Goal: Task Accomplishment & Management: Manage account settings

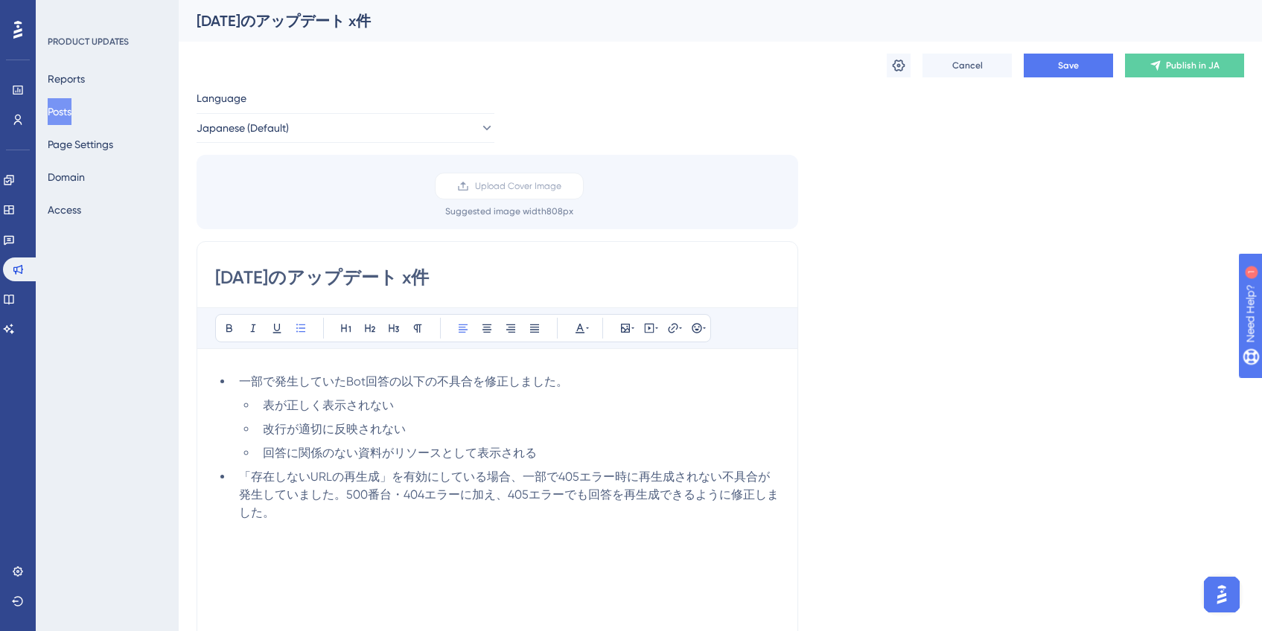
click at [380, 442] on ul "表が正しく表示されない 改行が適切に反映されない 回答に関係のない資料がリソースとして表示される" at bounding box center [509, 430] width 541 height 66
click at [70, 135] on button "Page Settings" at bounding box center [81, 144] width 66 height 27
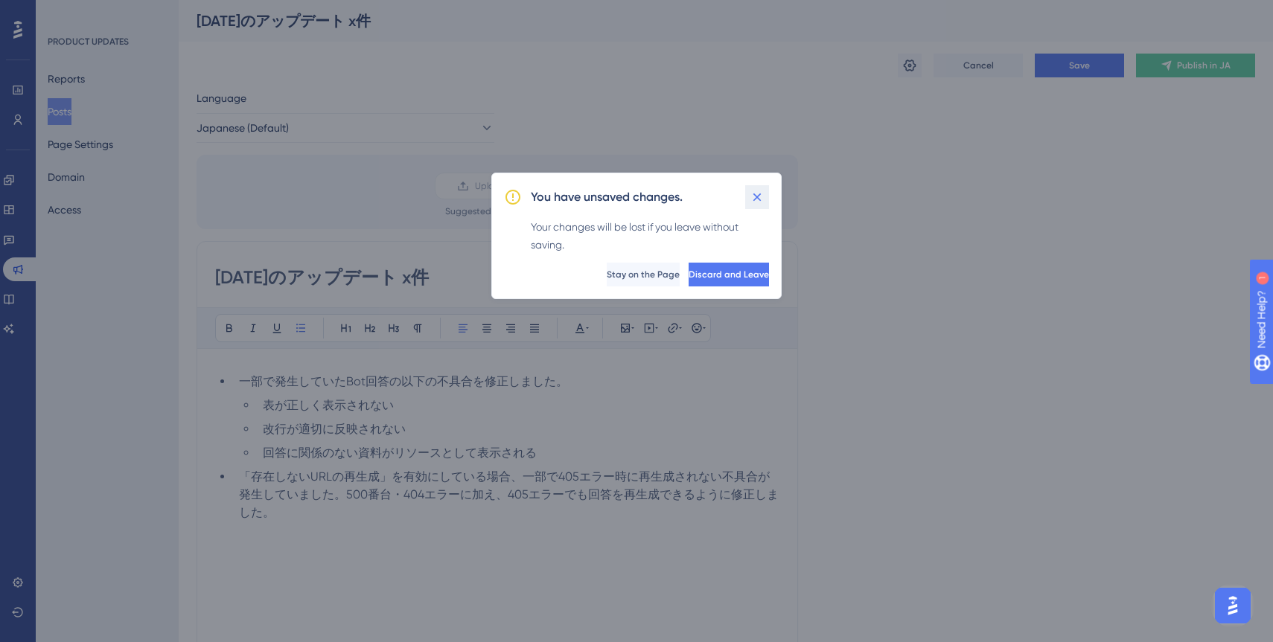
click at [759, 200] on icon at bounding box center [757, 197] width 8 height 8
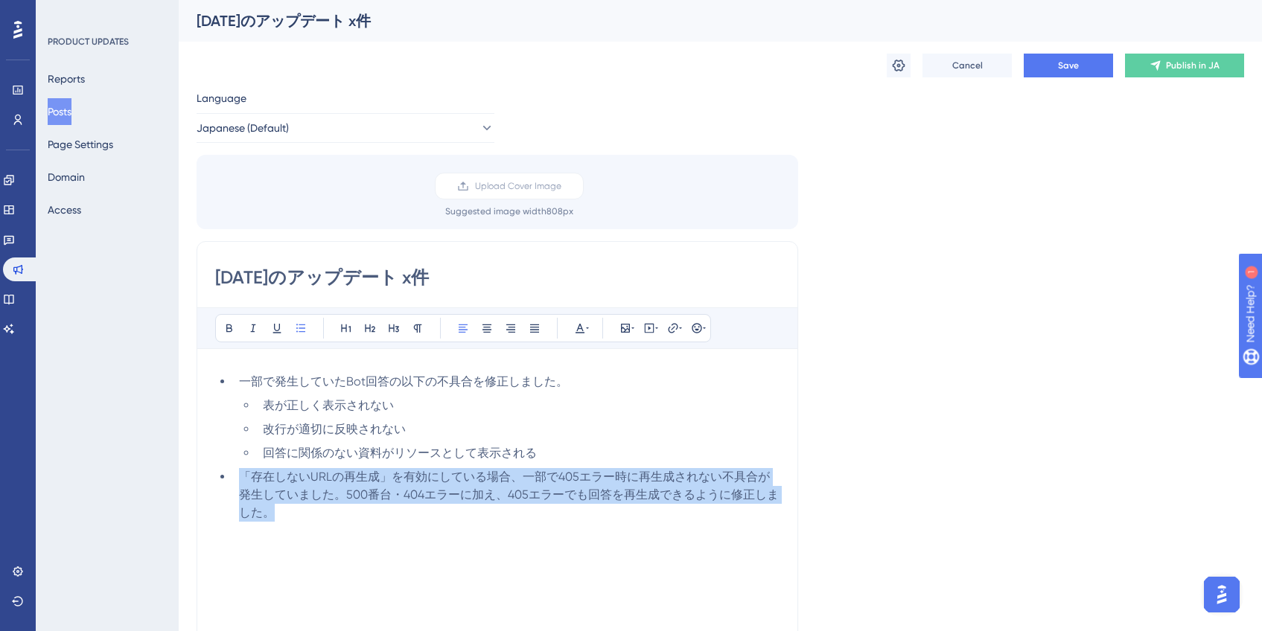
drag, startPoint x: 241, startPoint y: 476, endPoint x: 302, endPoint y: 509, distance: 68.6
click at [302, 509] on li "「存在しないURLの再生成」を有効にしている場合、一部で405エラー時に再生成されない不具合が発生していました。500番台・404エラーに加え、405エラーで…" at bounding box center [506, 495] width 546 height 54
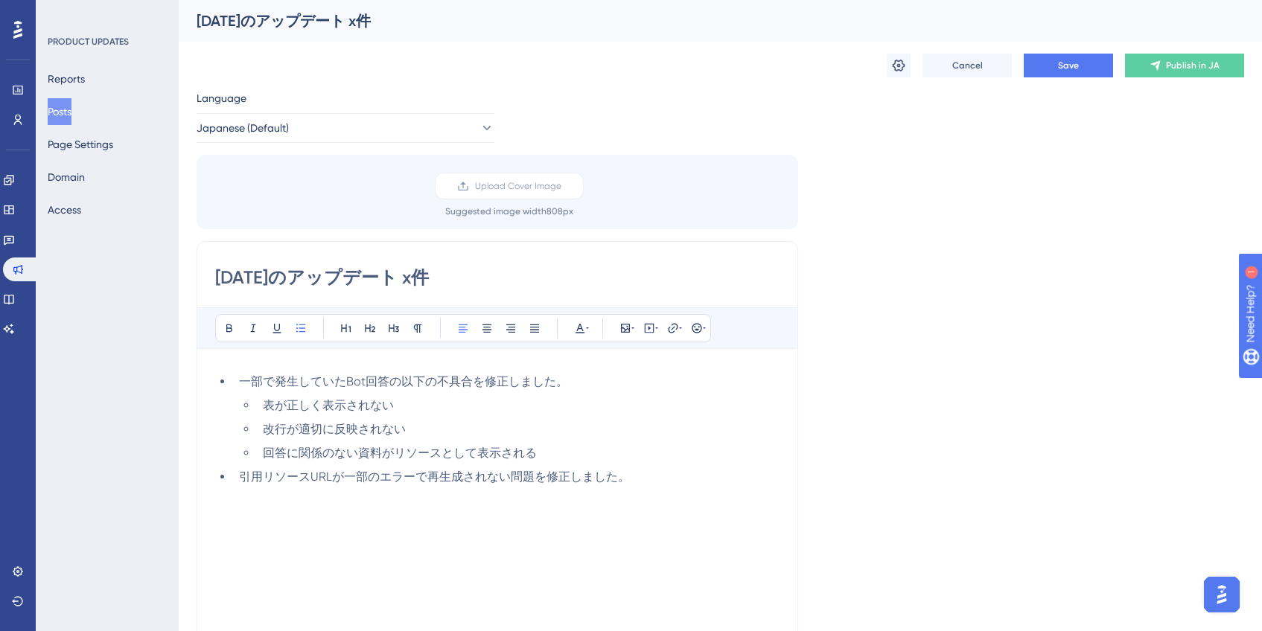
click at [1045, 77] on div "Cancel Save Publish in JA" at bounding box center [720, 66] width 1047 height 48
click at [1047, 72] on button "Save" at bounding box center [1068, 66] width 89 height 24
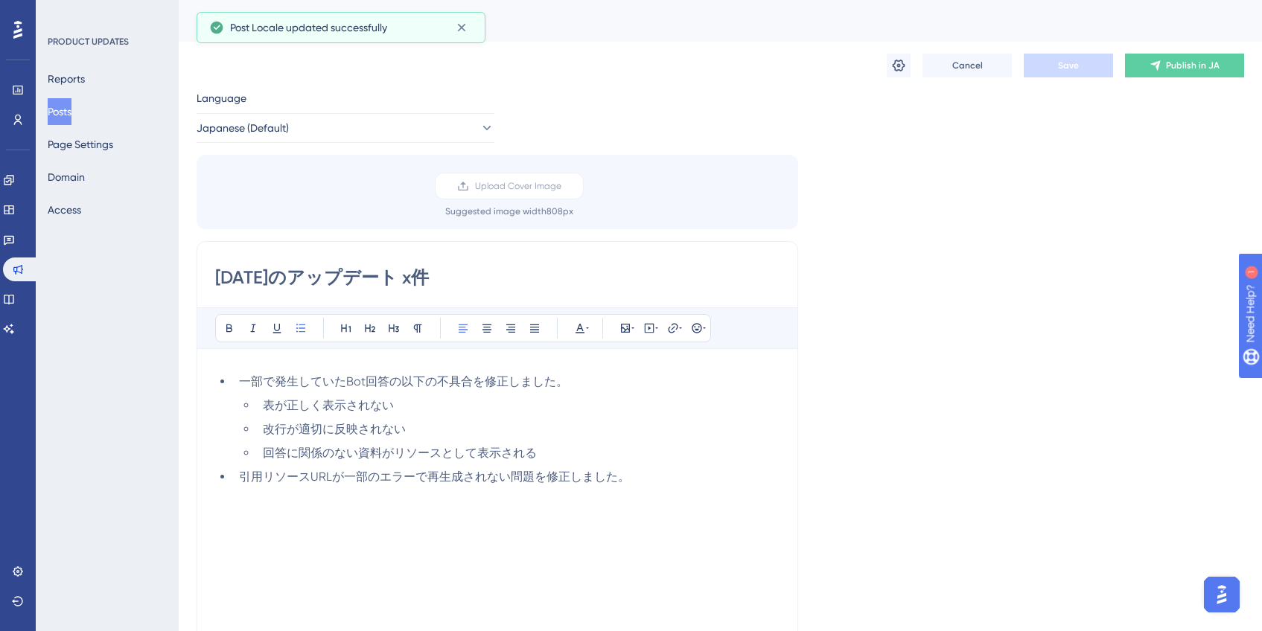
click at [71, 112] on button "Posts" at bounding box center [60, 111] width 24 height 27
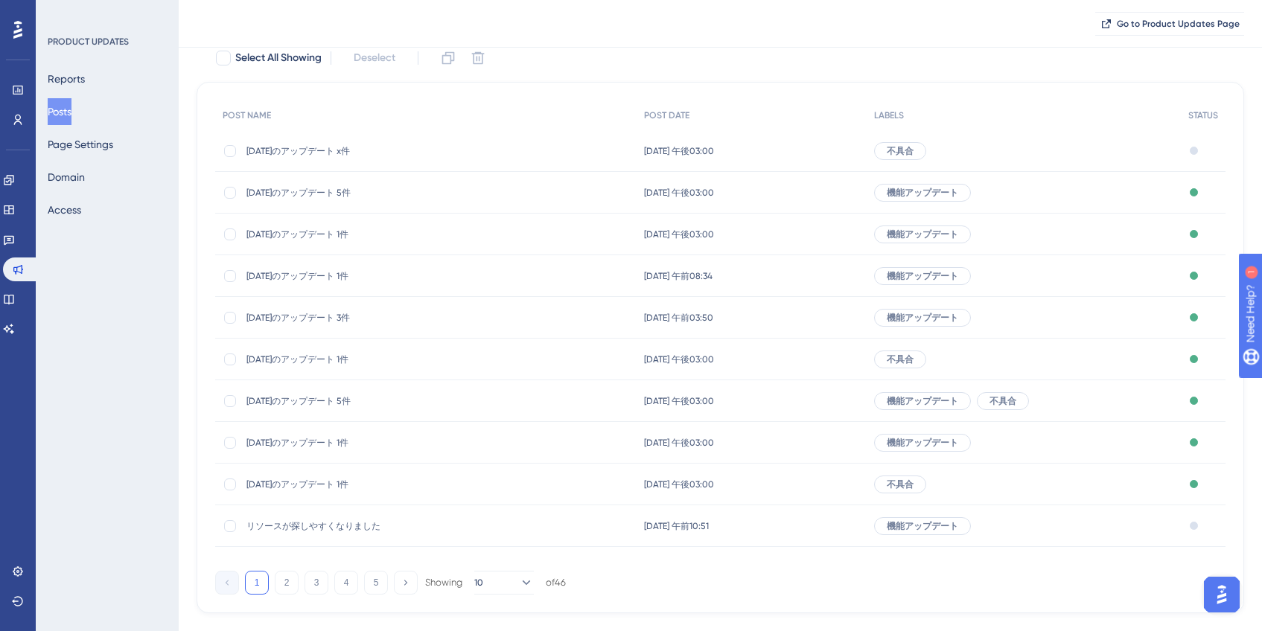
scroll to position [107, 0]
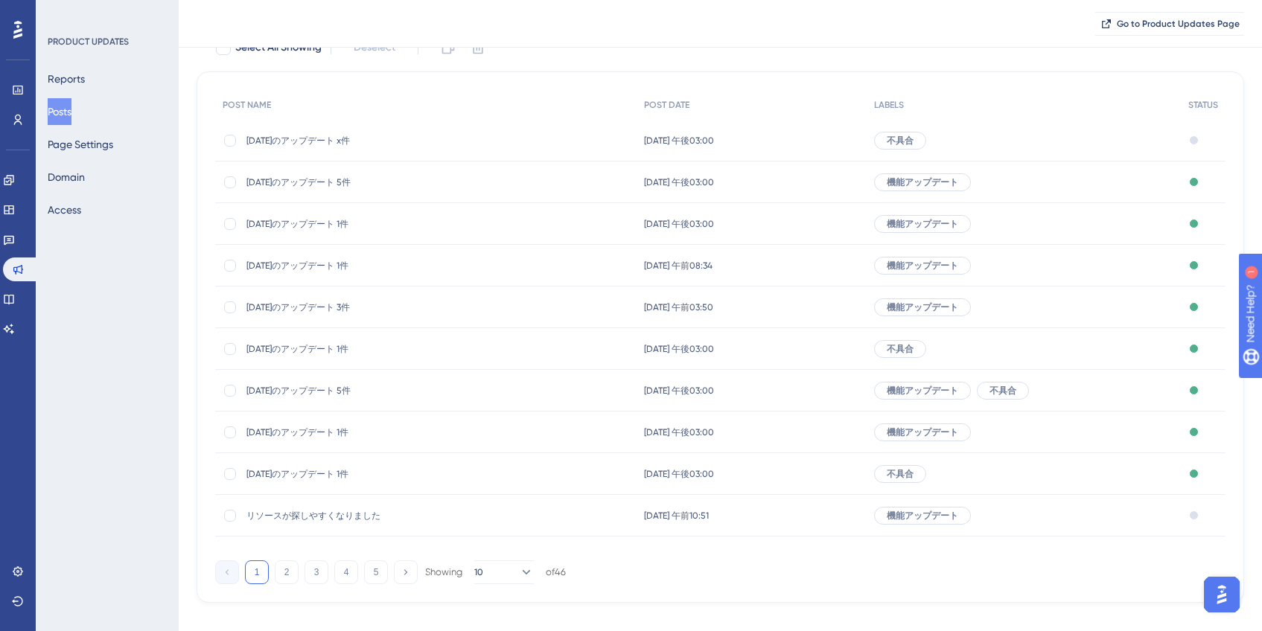
click at [348, 511] on span "リソースが探しやすくなりました" at bounding box center [365, 516] width 238 height 12
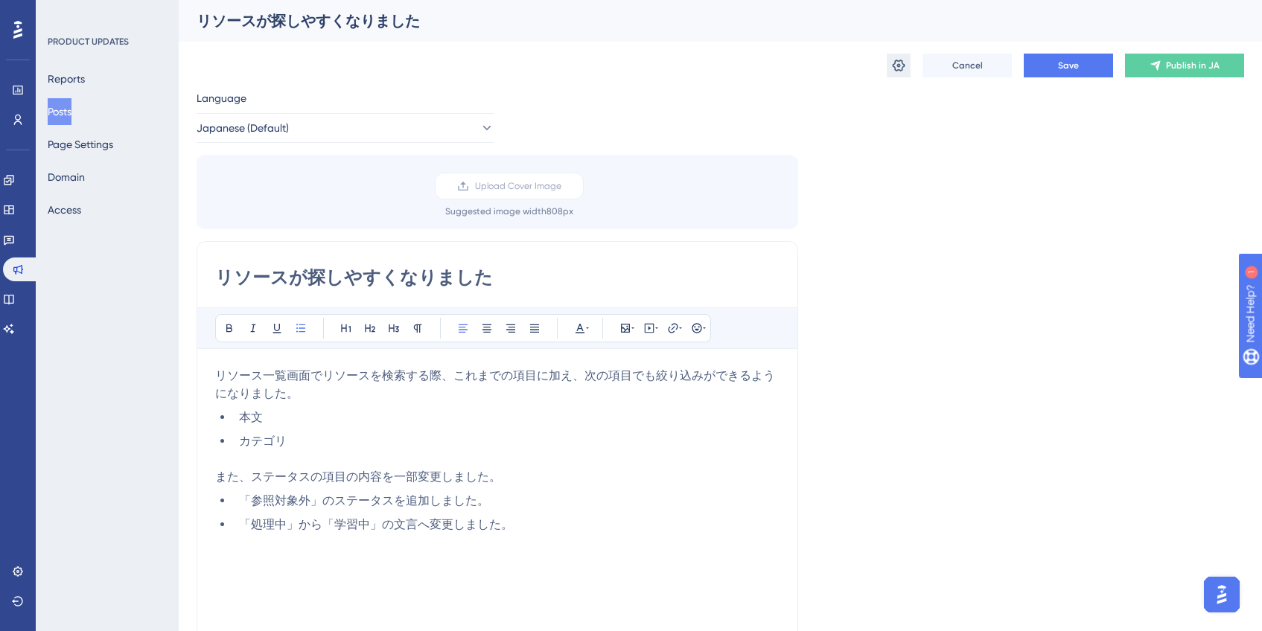
click at [905, 69] on icon at bounding box center [898, 65] width 15 height 15
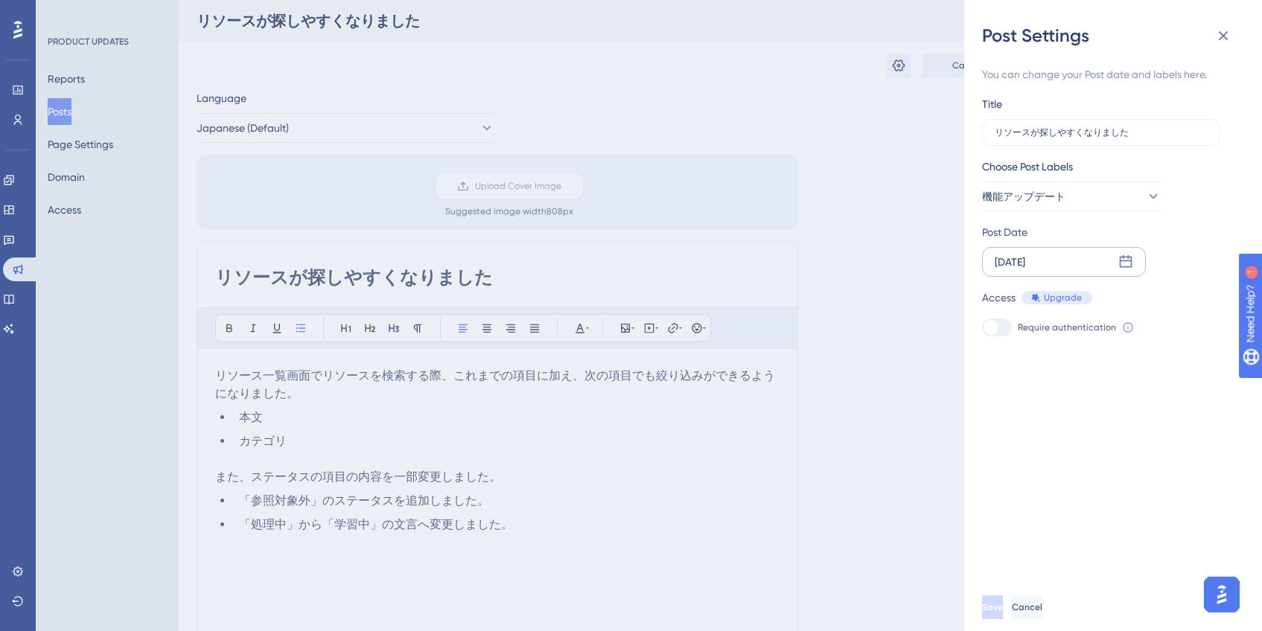
click at [1120, 266] on icon at bounding box center [1126, 261] width 13 height 13
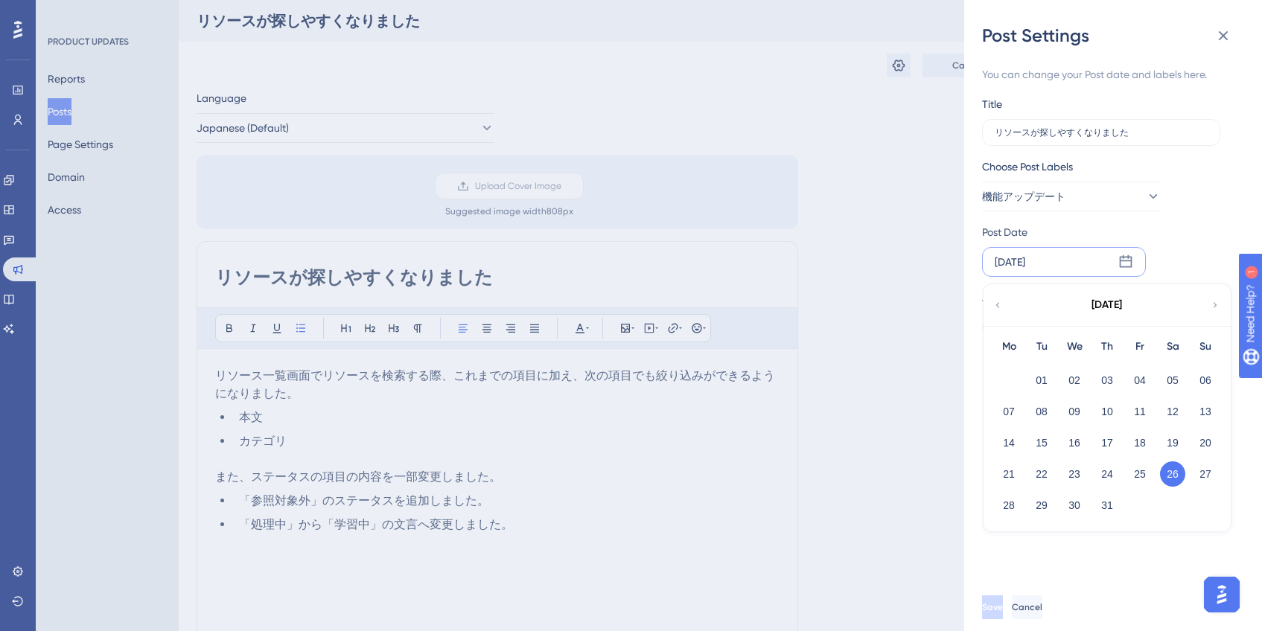
click at [1211, 305] on icon at bounding box center [1215, 305] width 10 height 13
click at [1072, 476] on button "20" at bounding box center [1074, 474] width 25 height 25
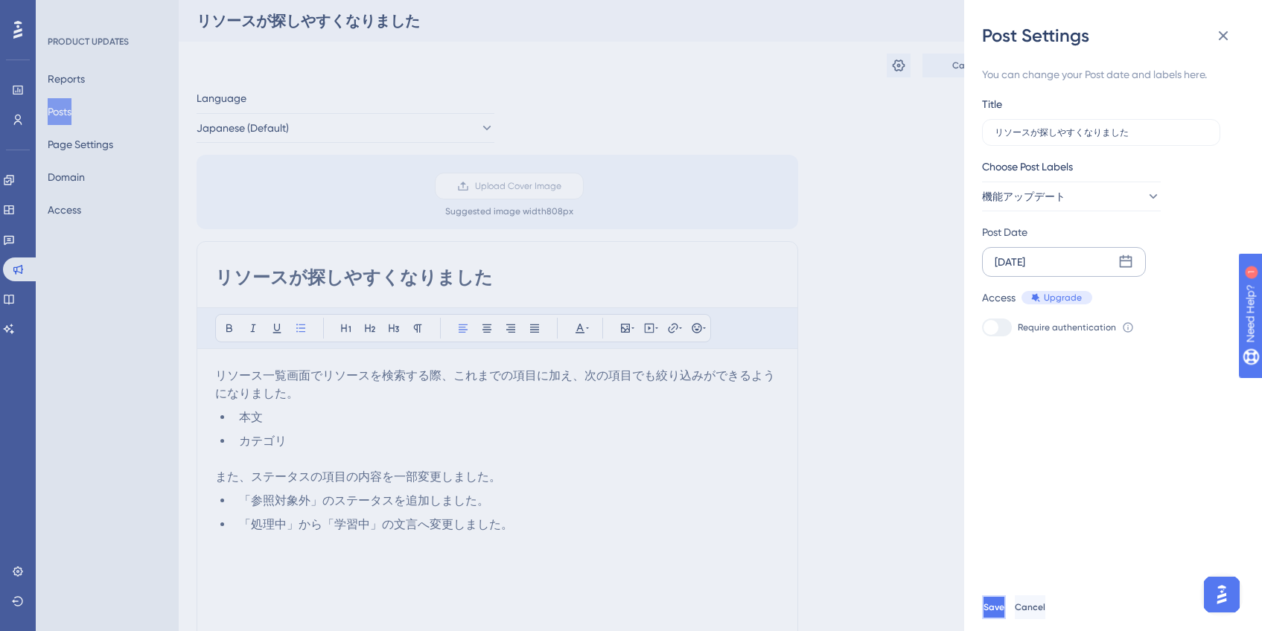
click at [1006, 613] on button "Save" at bounding box center [994, 608] width 24 height 24
click at [1233, 38] on button at bounding box center [1223, 36] width 30 height 30
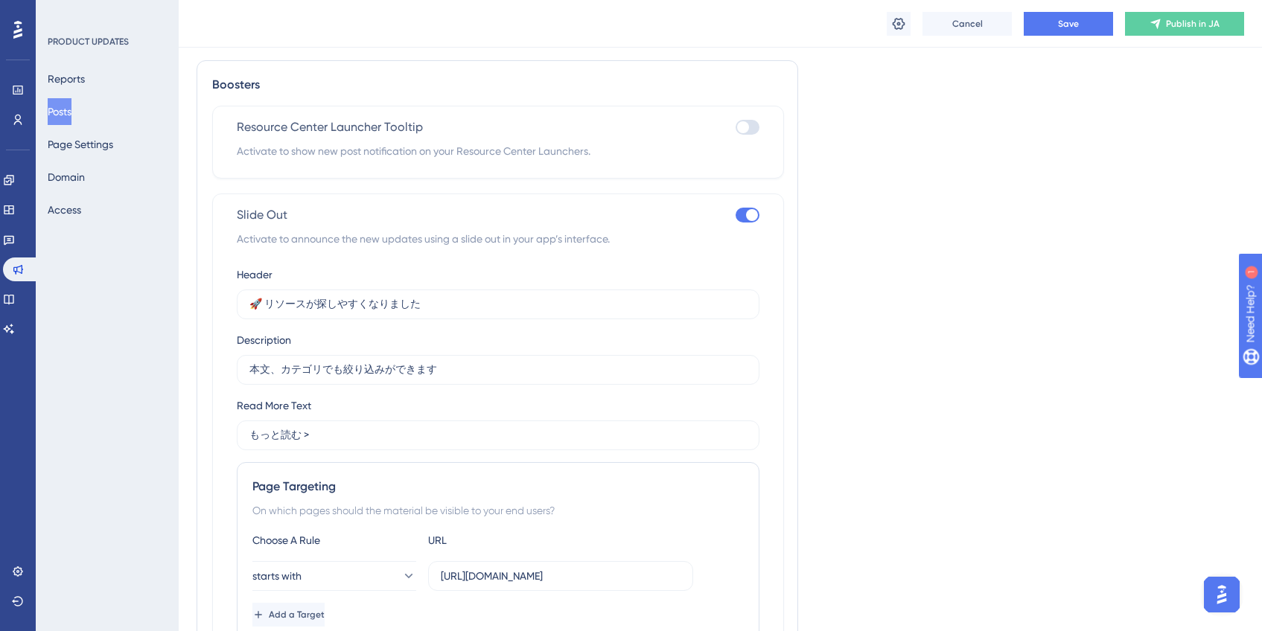
scroll to position [761, 0]
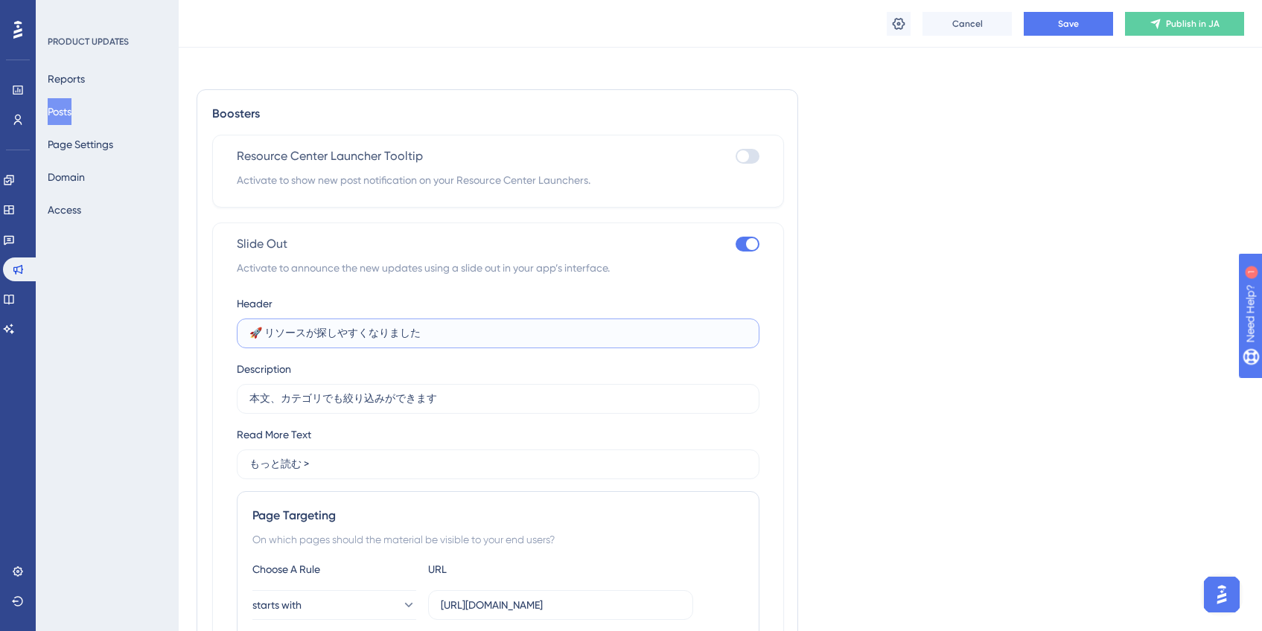
click at [260, 334] on input "🚀 リソースが探しやすくなりました" at bounding box center [497, 333] width 497 height 16
paste input "🔍"
type input "🔍 リソースが探しやすくなりました"
click at [1068, 399] on div "Language Japanese (Default) Upload Cover Image Suggested image width 808 px リソー…" at bounding box center [720, 52] width 1047 height 1437
click at [1081, 22] on button "Save" at bounding box center [1068, 24] width 89 height 24
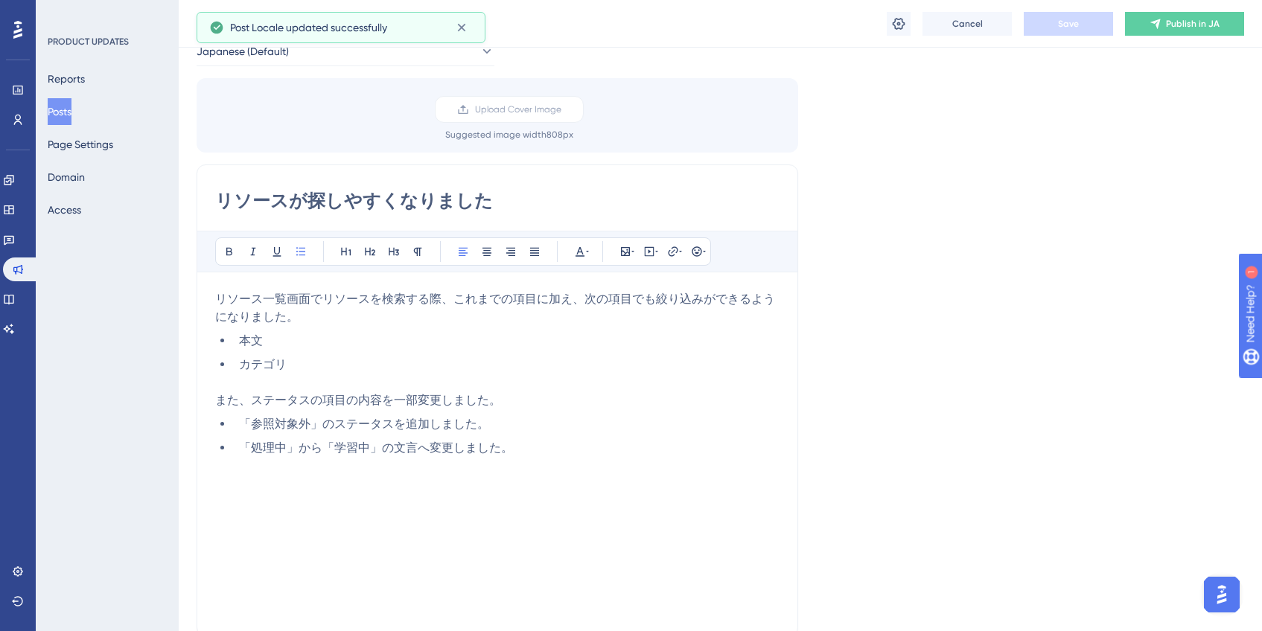
scroll to position [0, 0]
